Goal: Navigation & Orientation: Find specific page/section

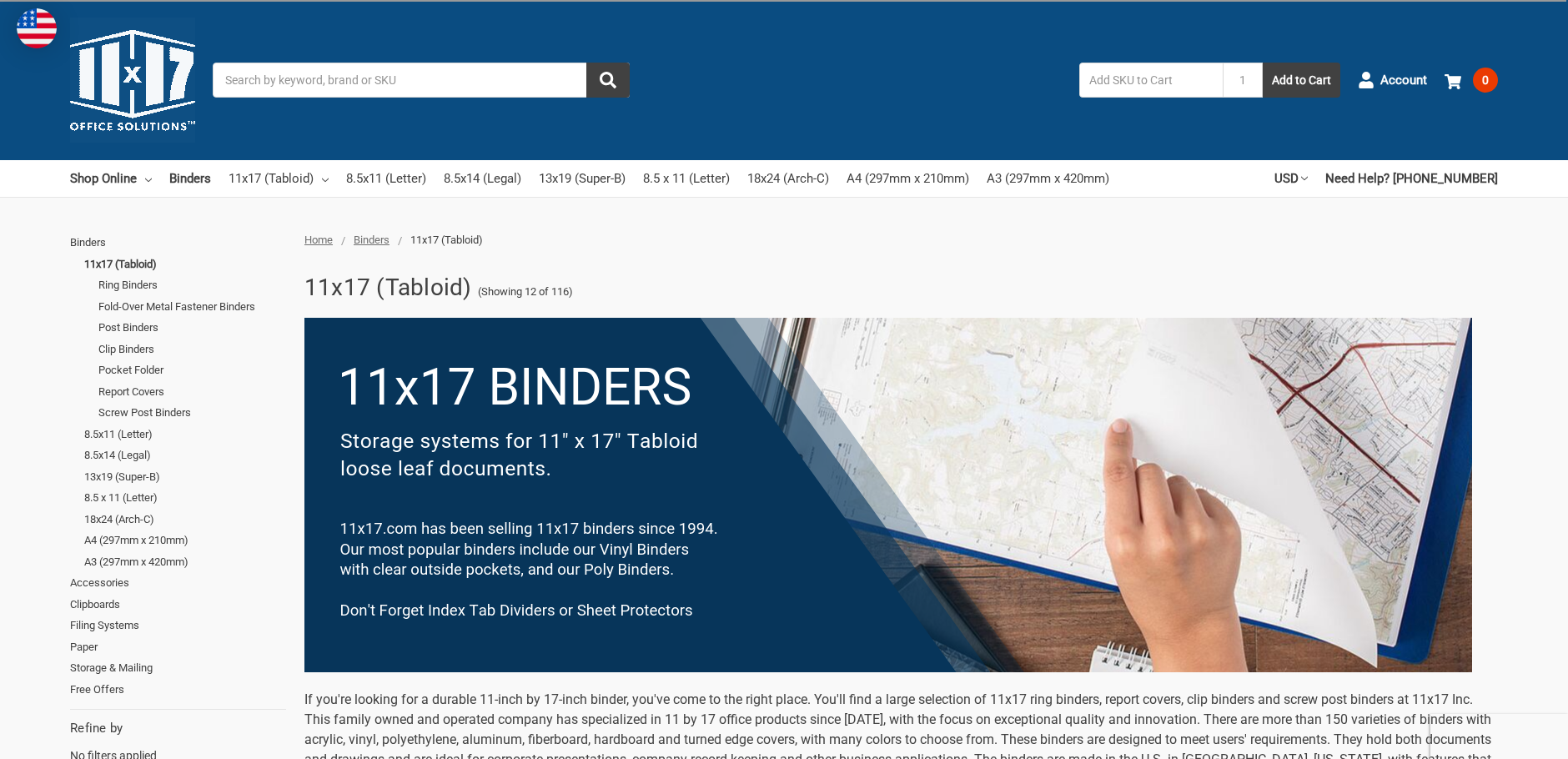
scroll to position [750, 0]
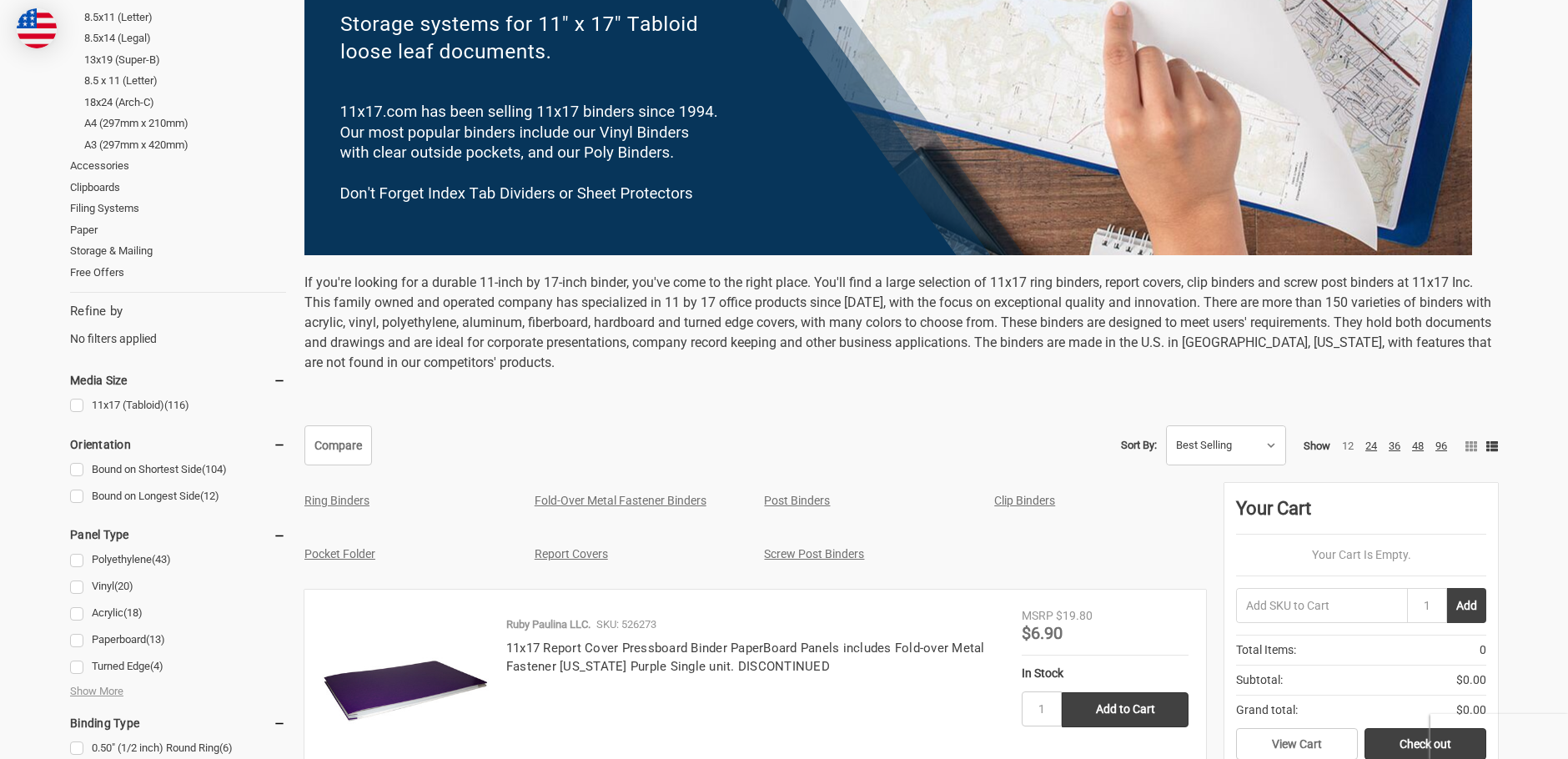
click at [608, 195] on img at bounding box center [888, 78] width 1168 height 355
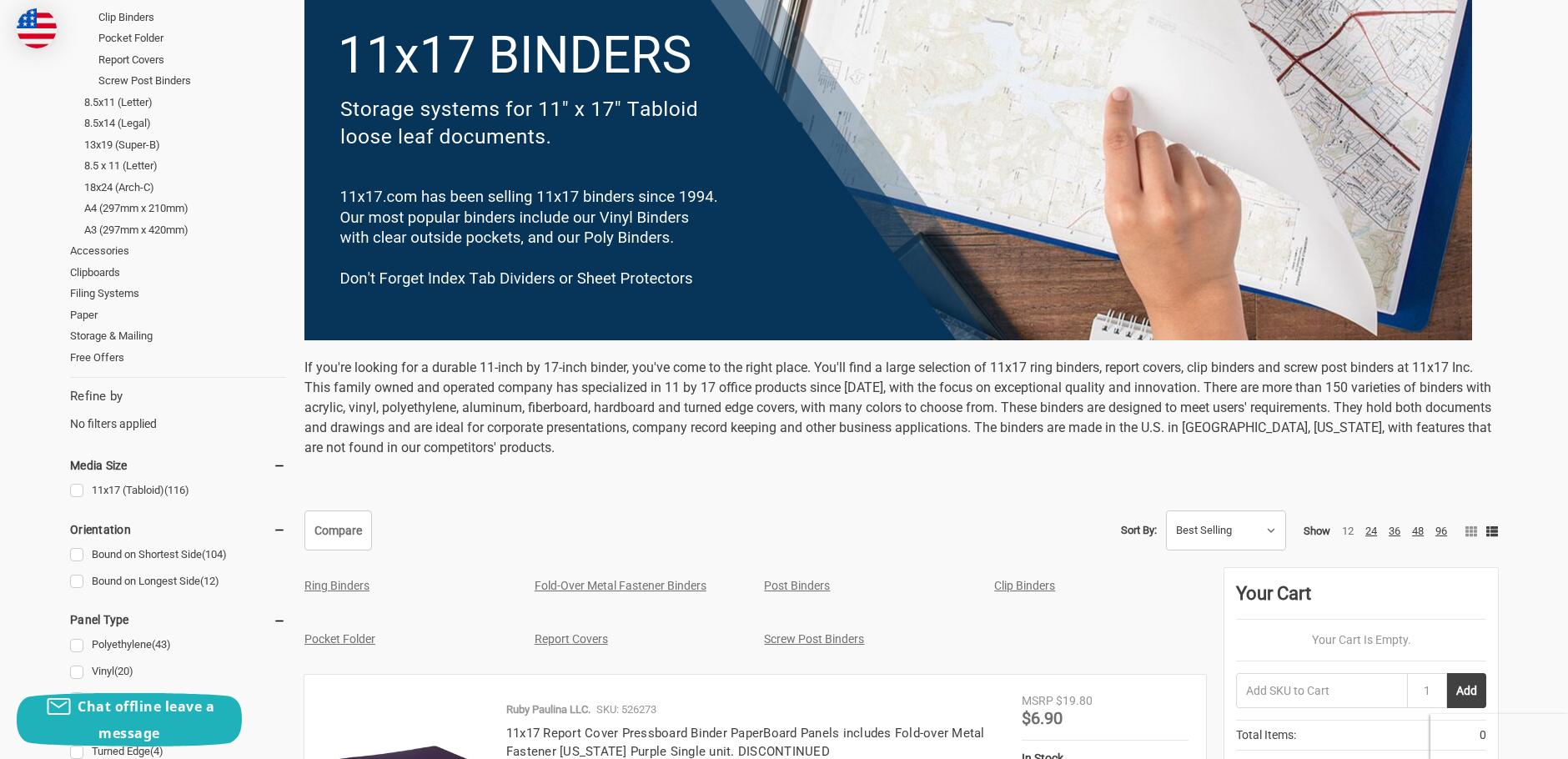
scroll to position [167, 0]
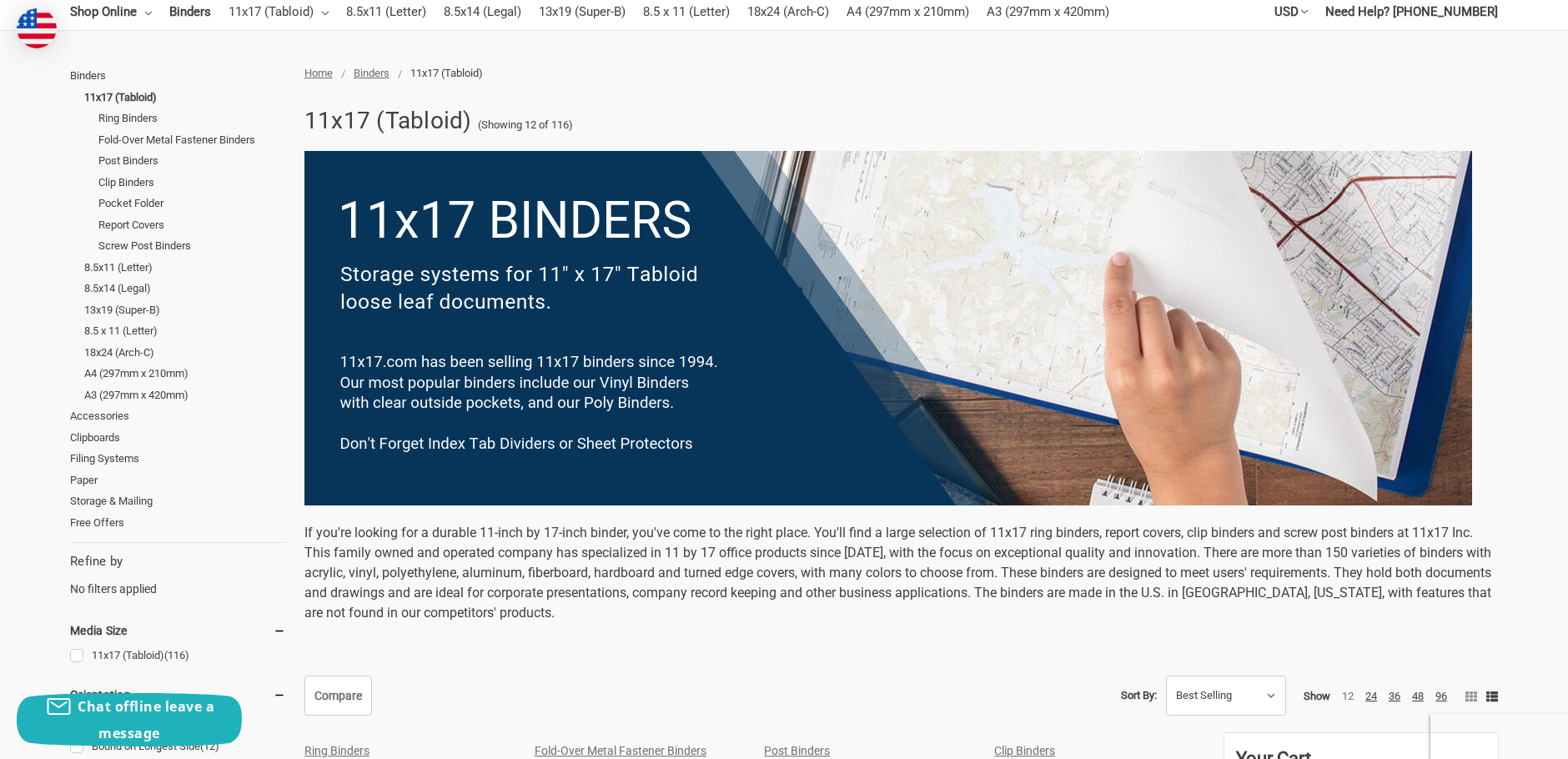
click at [525, 243] on img at bounding box center [888, 328] width 1168 height 355
click at [527, 213] on img at bounding box center [888, 328] width 1168 height 355
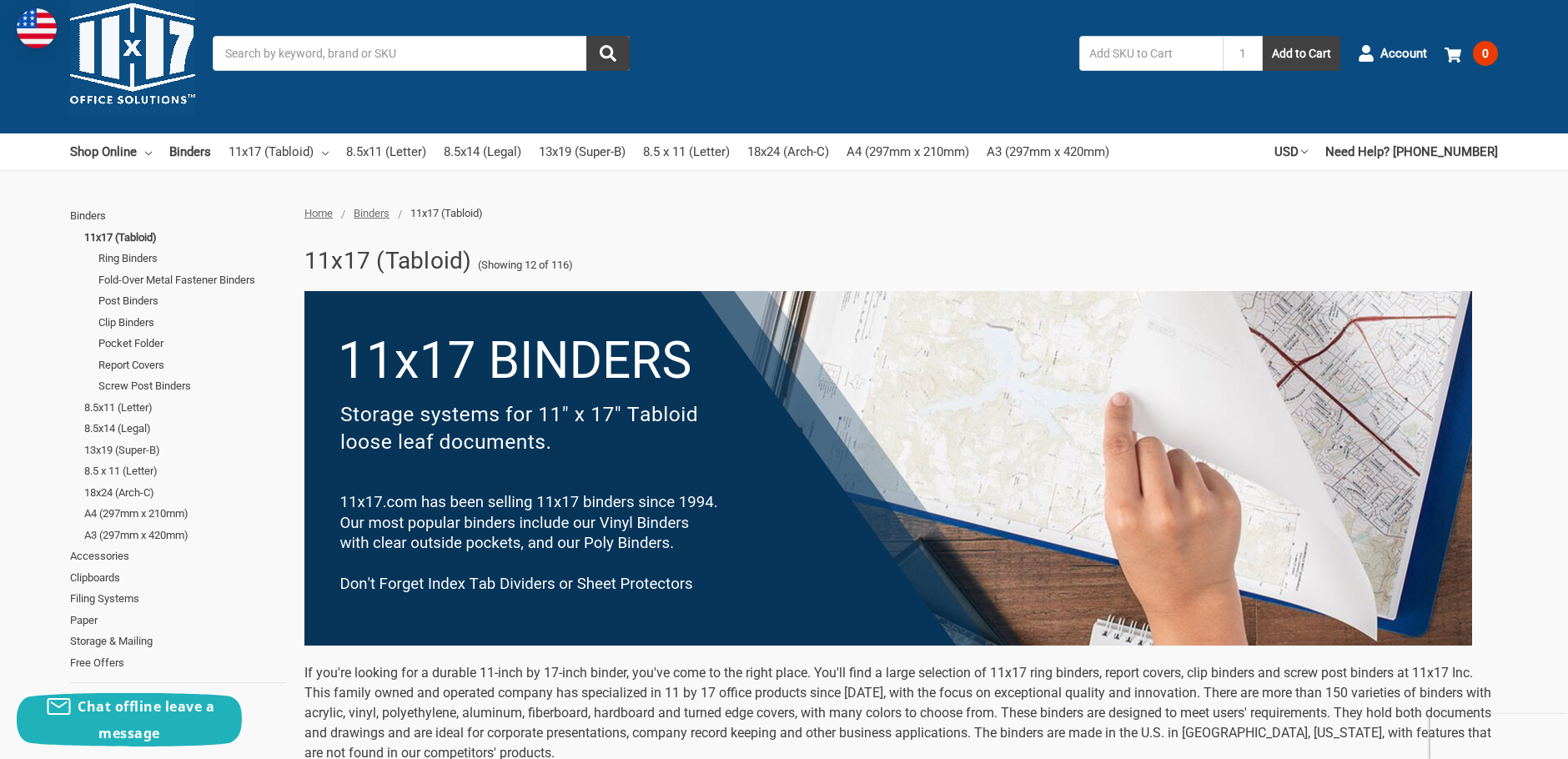
scroll to position [0, 0]
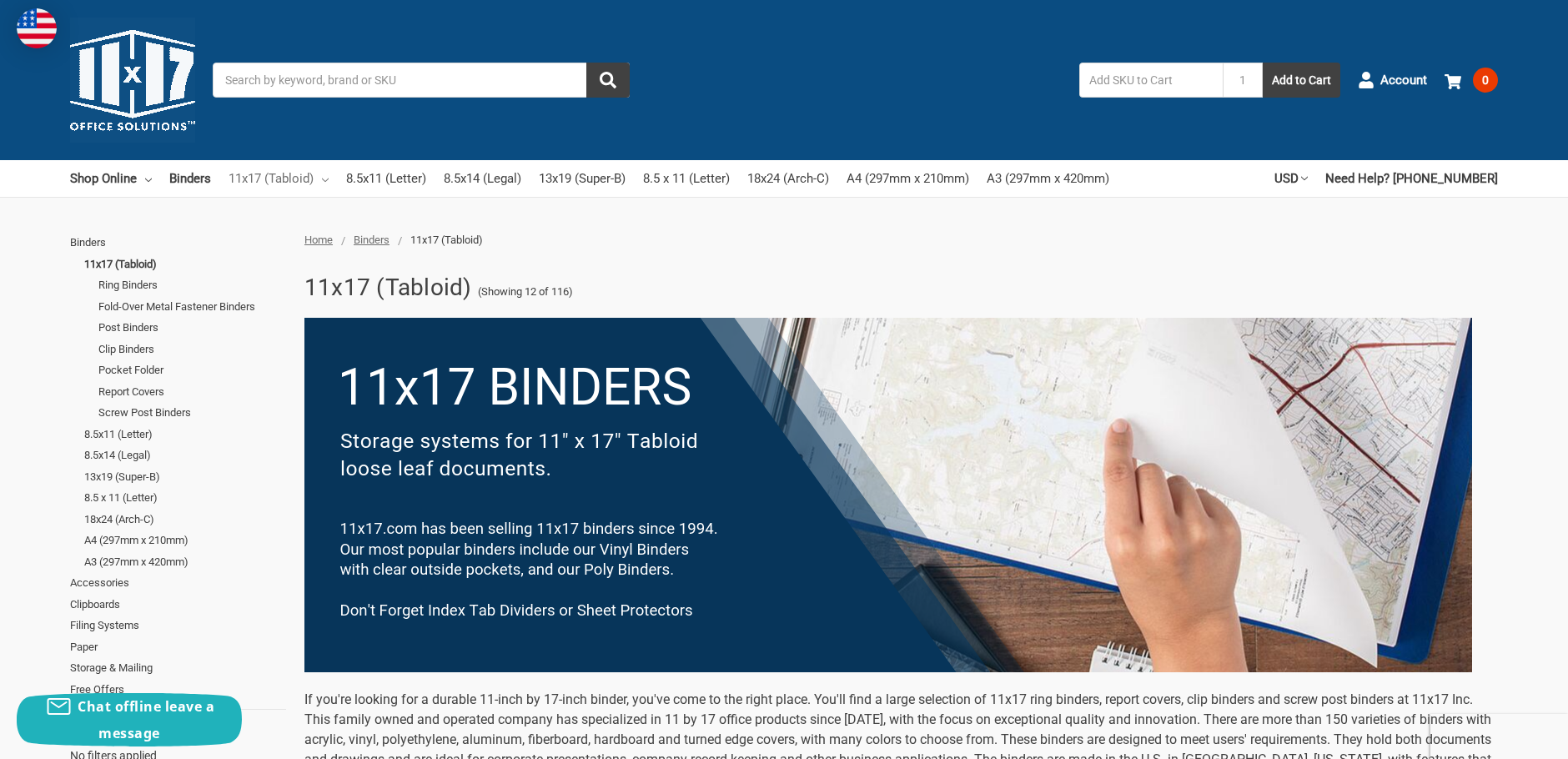
click at [288, 172] on link "11x17 (Tabloid)" at bounding box center [278, 178] width 100 height 37
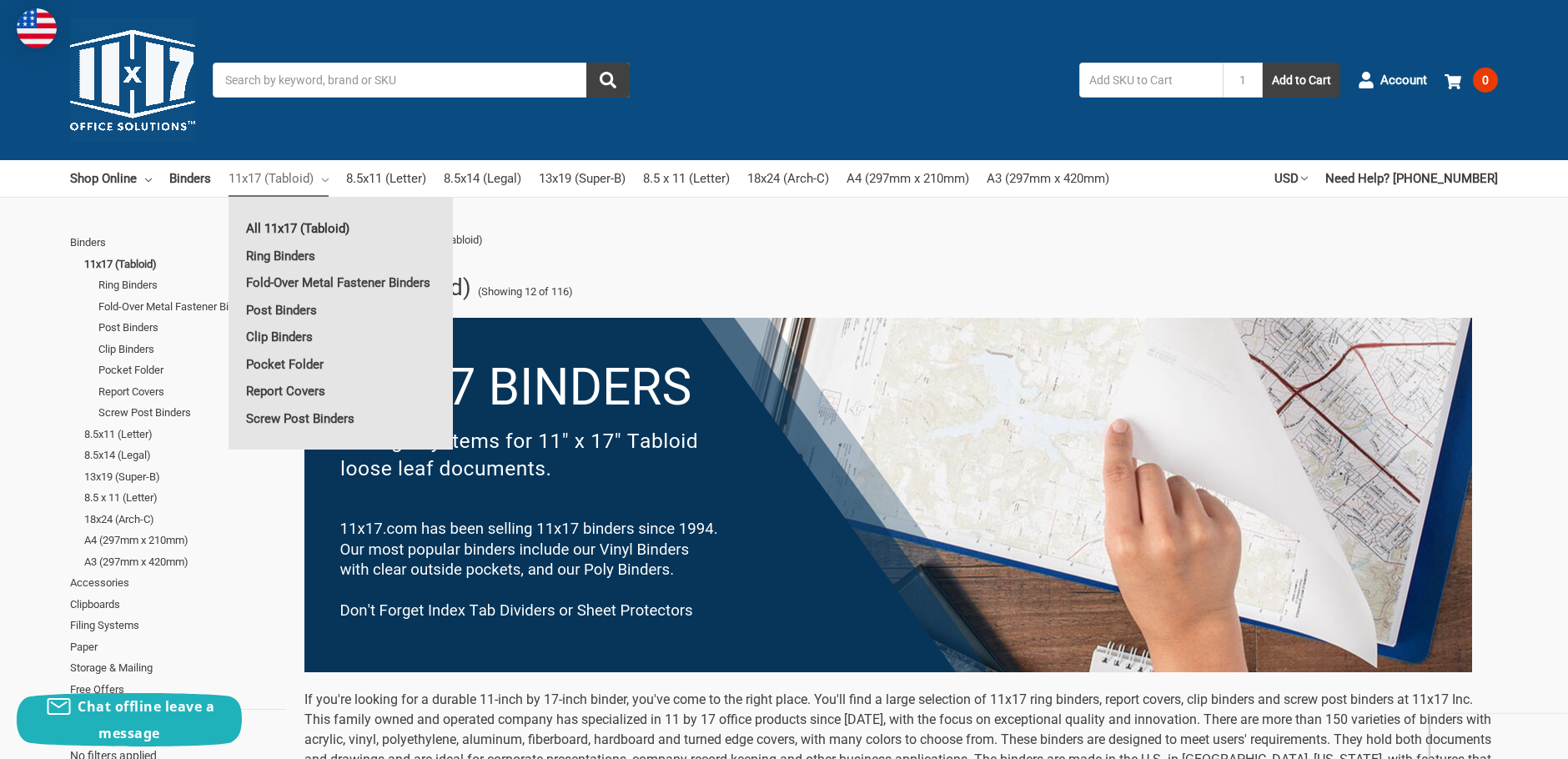
click at [279, 229] on link "All 11x17 (Tabloid)" at bounding box center [340, 228] width 224 height 27
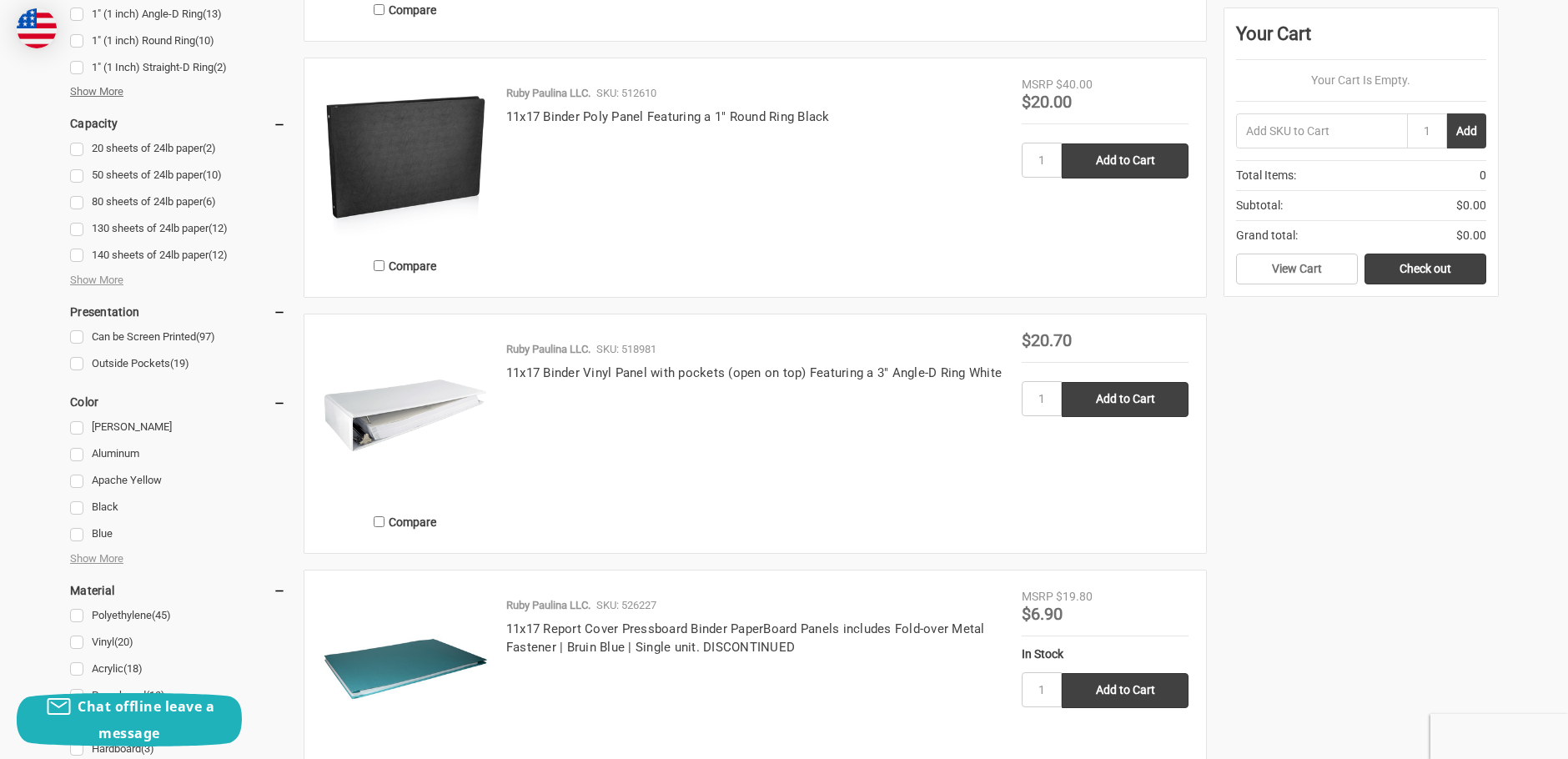
scroll to position [1191, 0]
